Goal: Task Accomplishment & Management: Use online tool/utility

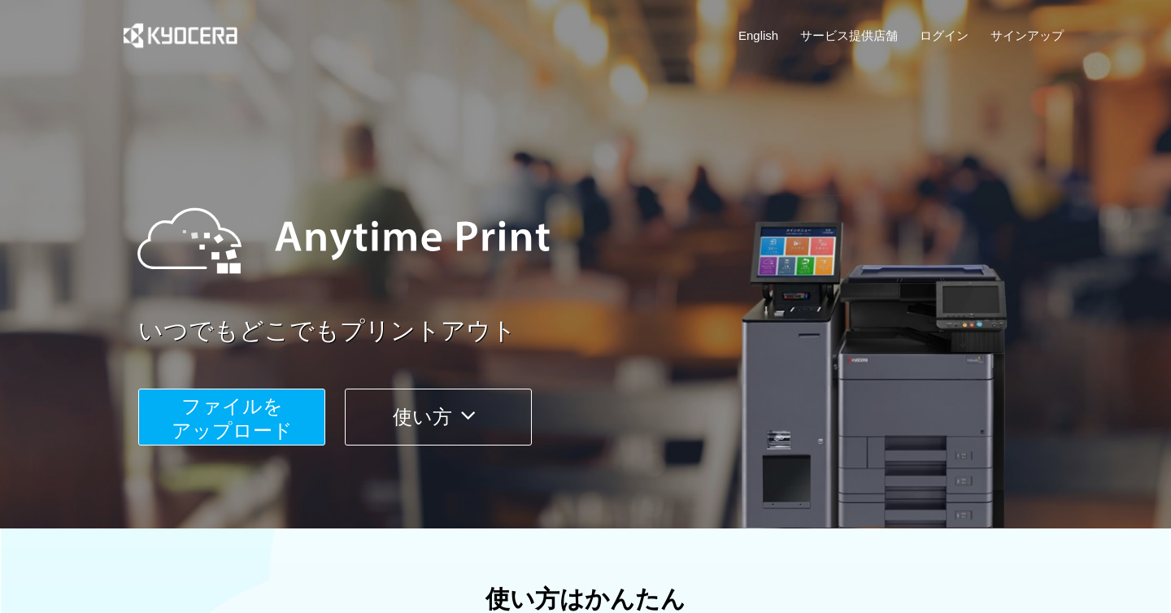
click at [224, 407] on span "ファイルを ​​アップロード" at bounding box center [232, 418] width 121 height 46
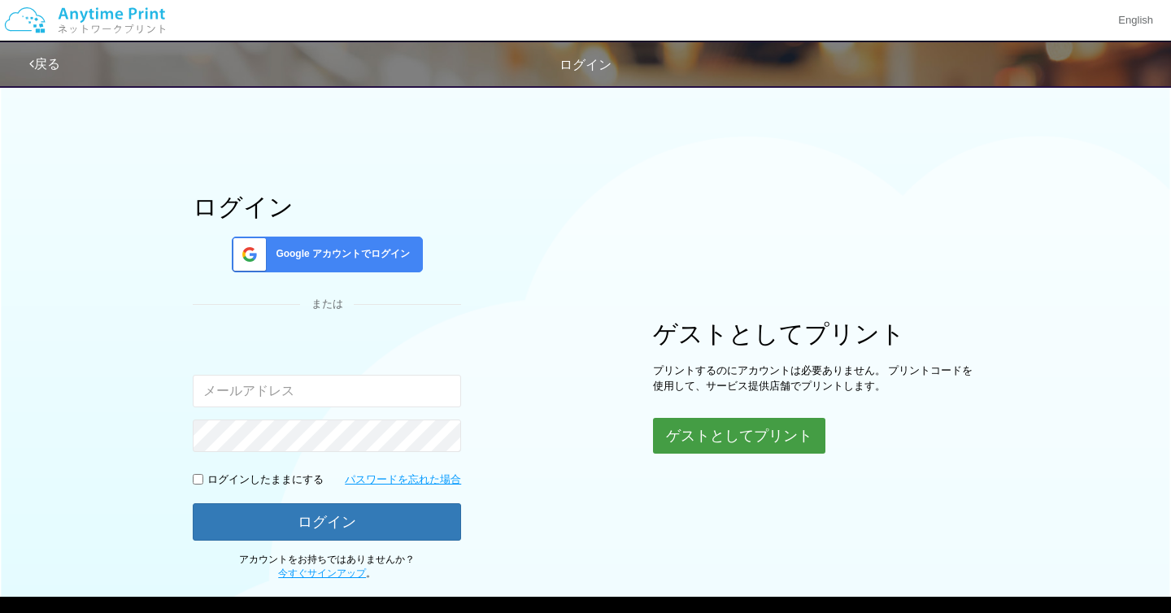
click at [692, 442] on button "ゲストとしてプリント" at bounding box center [739, 436] width 172 height 36
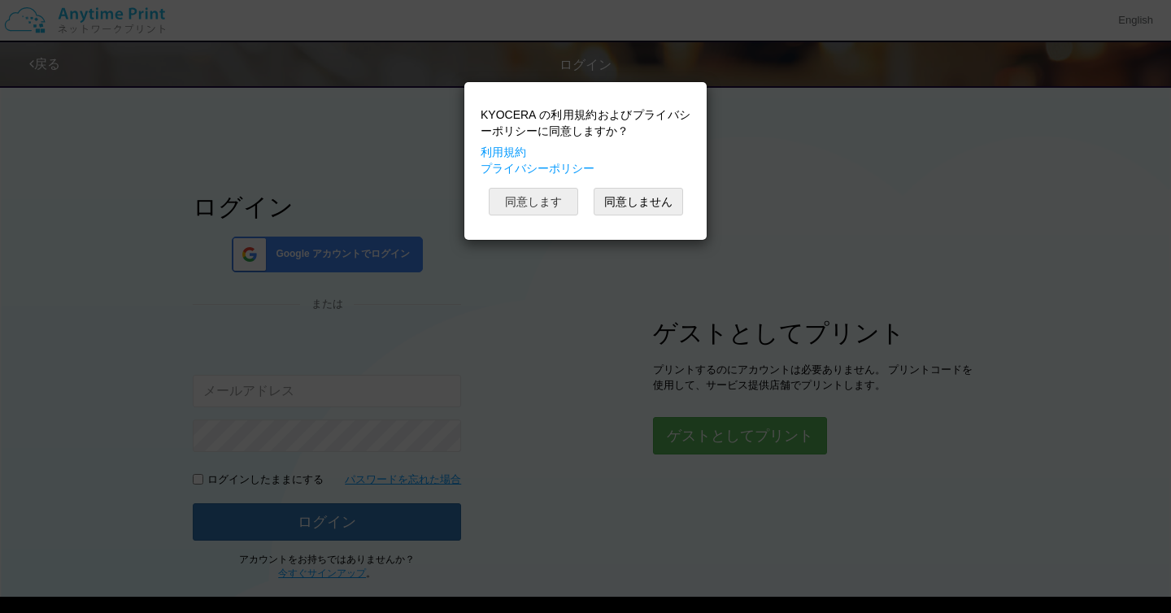
click at [534, 198] on button "同意します" at bounding box center [533, 202] width 89 height 28
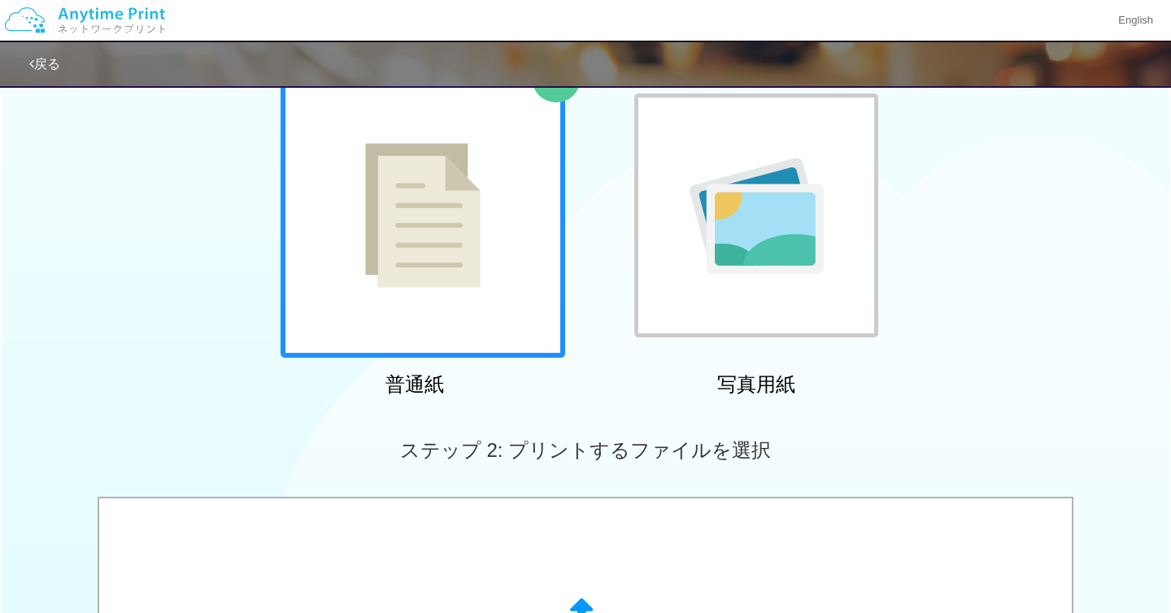
scroll to position [194, 0]
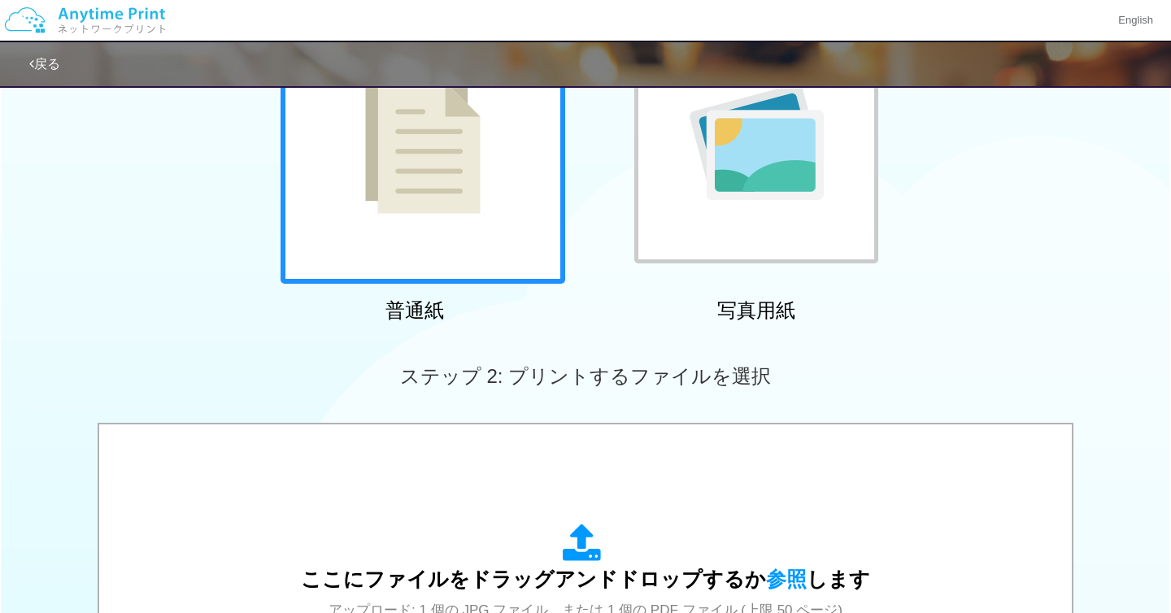
click at [418, 207] on img at bounding box center [422, 141] width 115 height 145
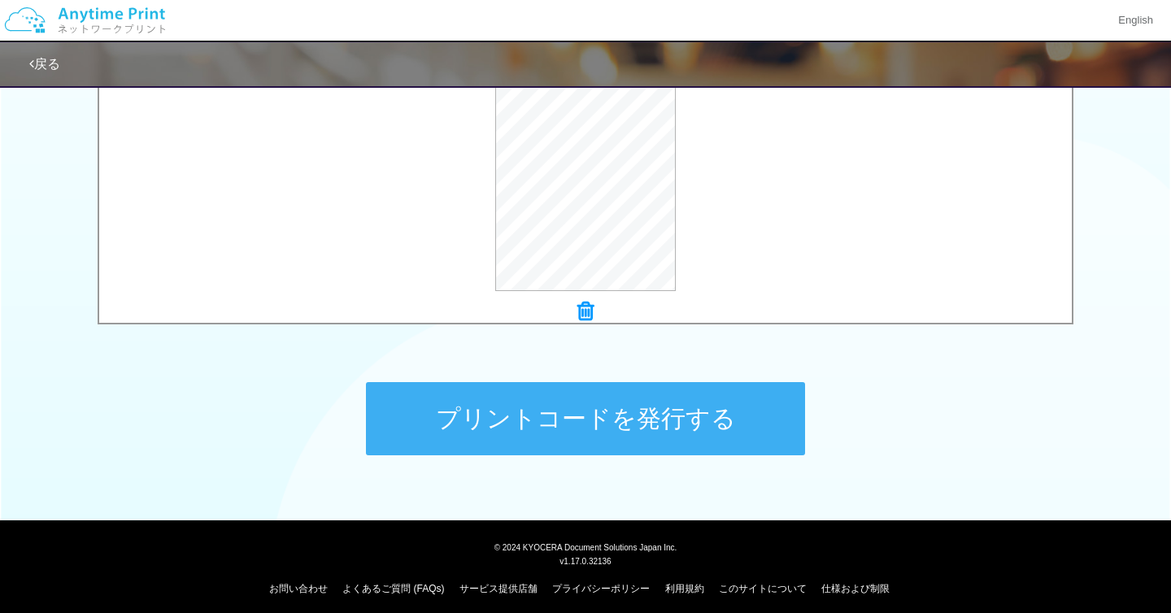
scroll to position [624, 0]
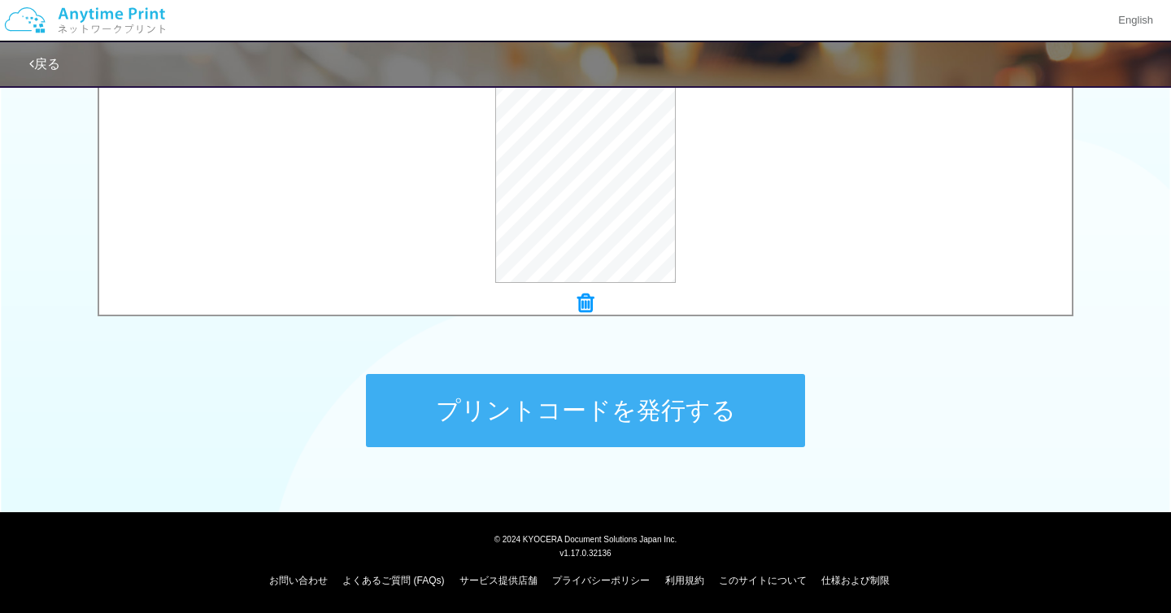
click at [529, 421] on button "プリントコードを発行する" at bounding box center [585, 410] width 439 height 73
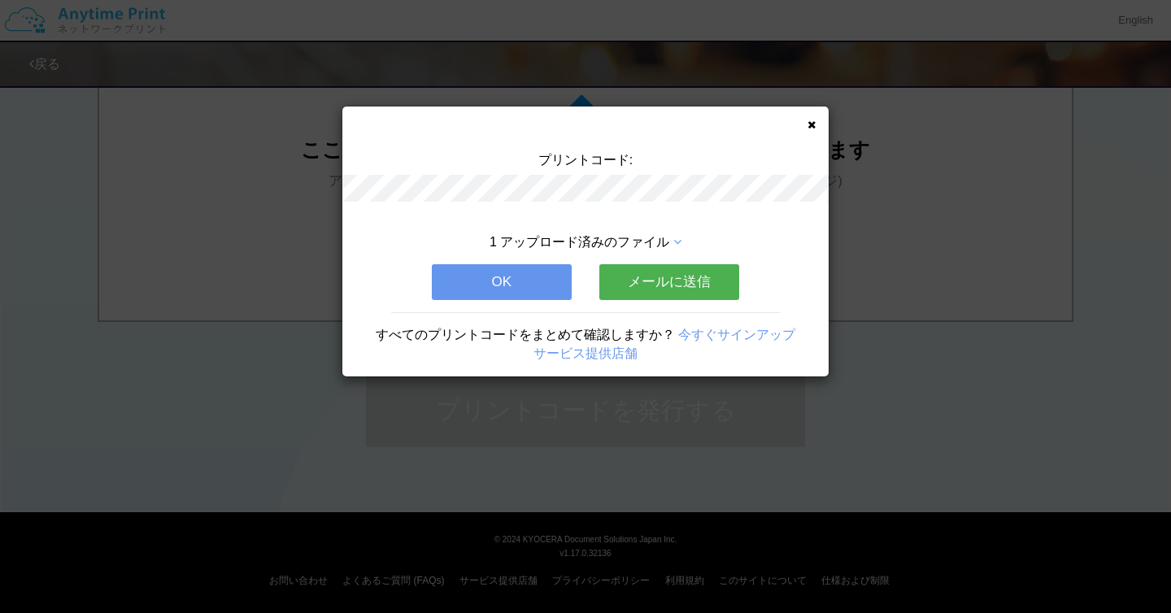
scroll to position [0, 0]
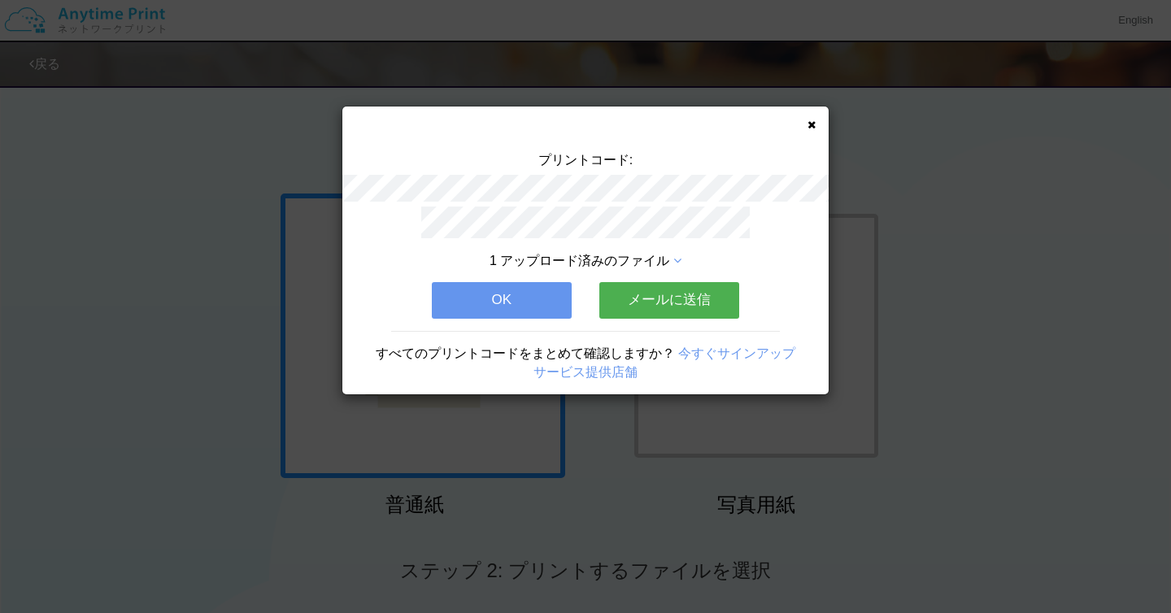
click at [477, 304] on button "OK" at bounding box center [502, 300] width 140 height 36
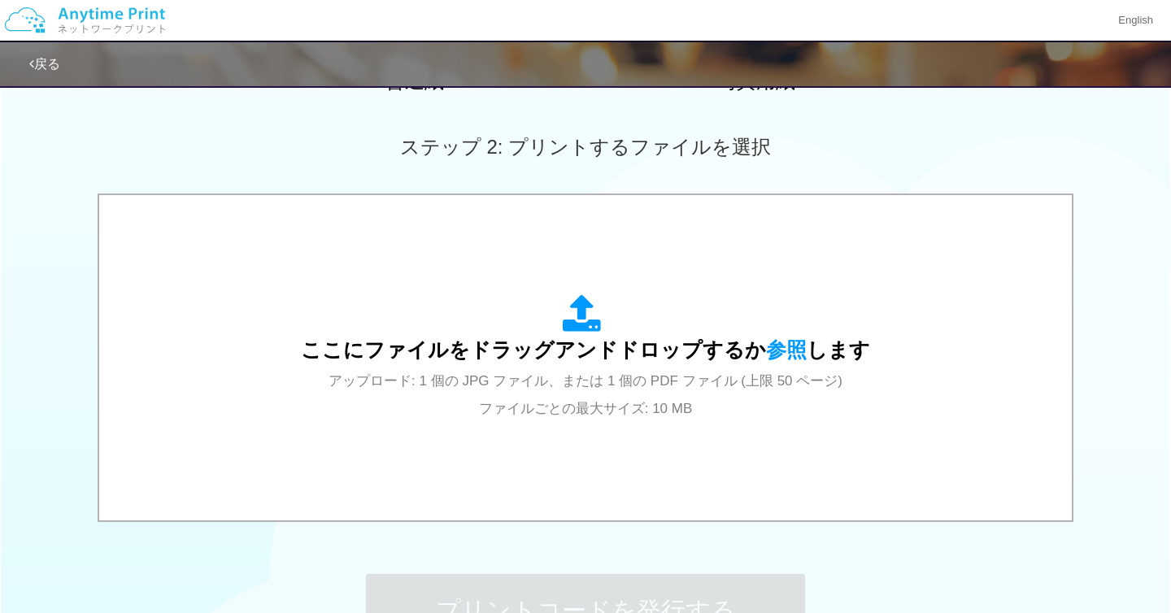
scroll to position [488, 0]
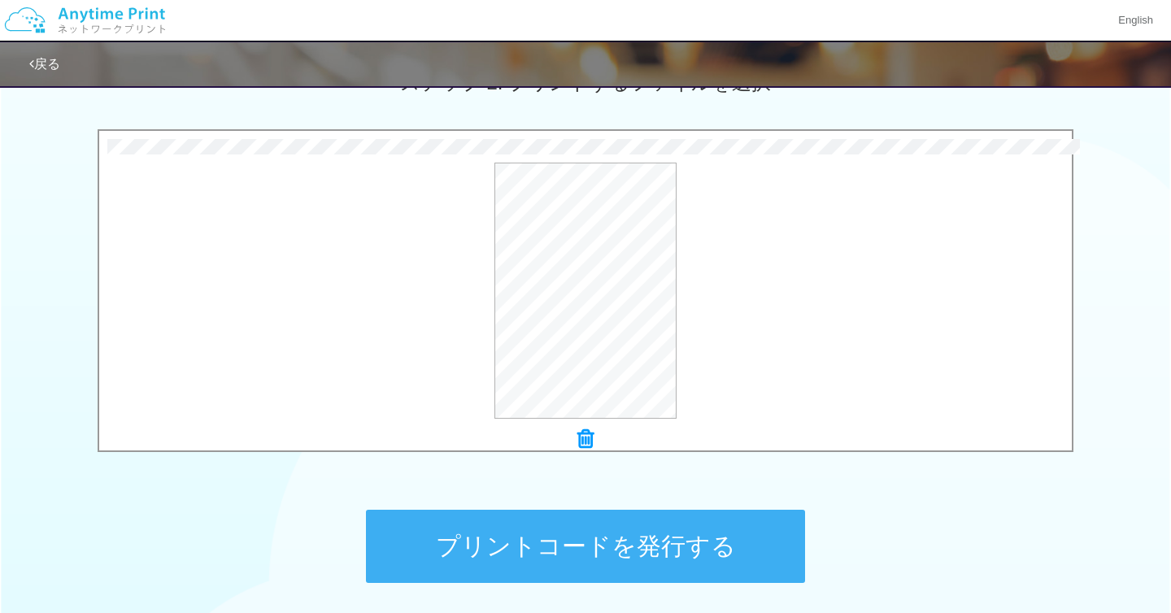
click at [548, 562] on button "プリントコードを発行する" at bounding box center [585, 546] width 439 height 73
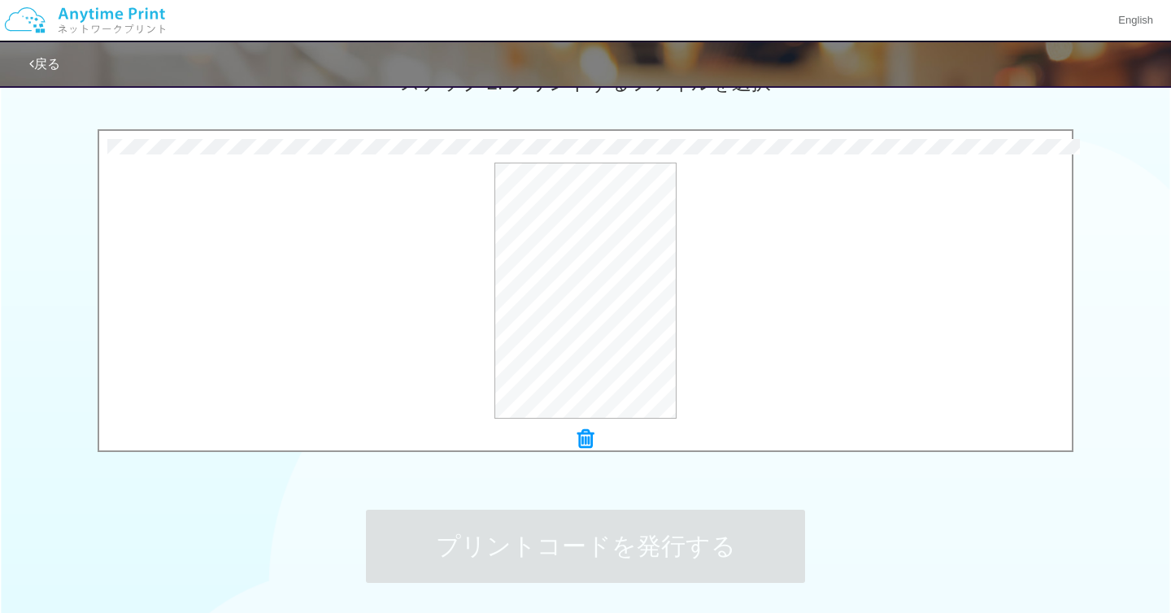
scroll to position [0, 0]
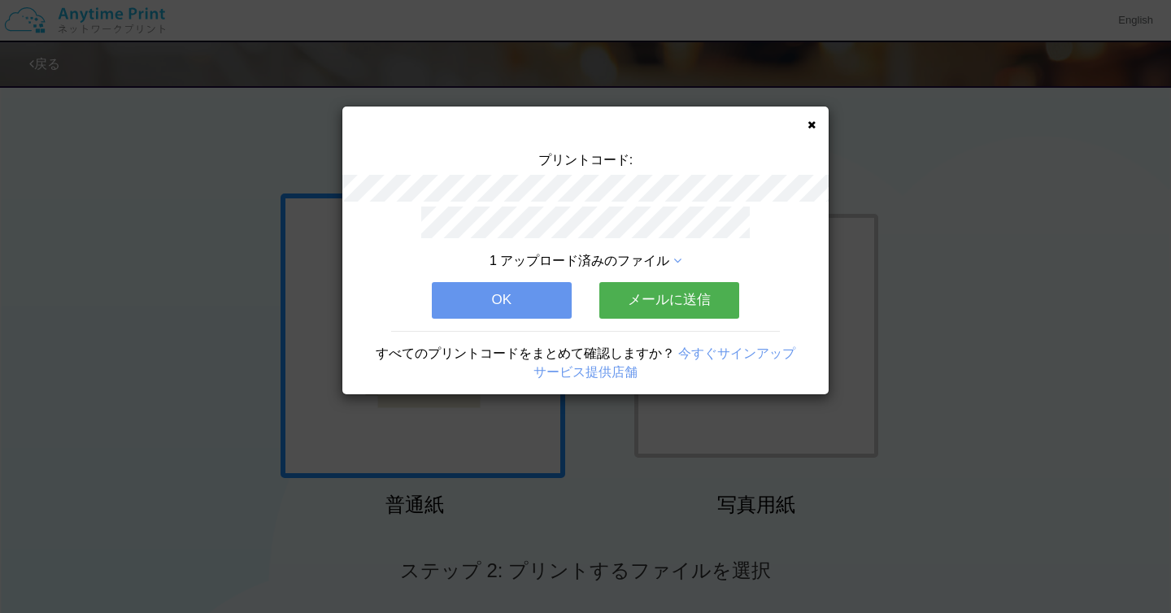
click at [808, 126] on icon at bounding box center [812, 125] width 8 height 11
